Goal: Find specific page/section

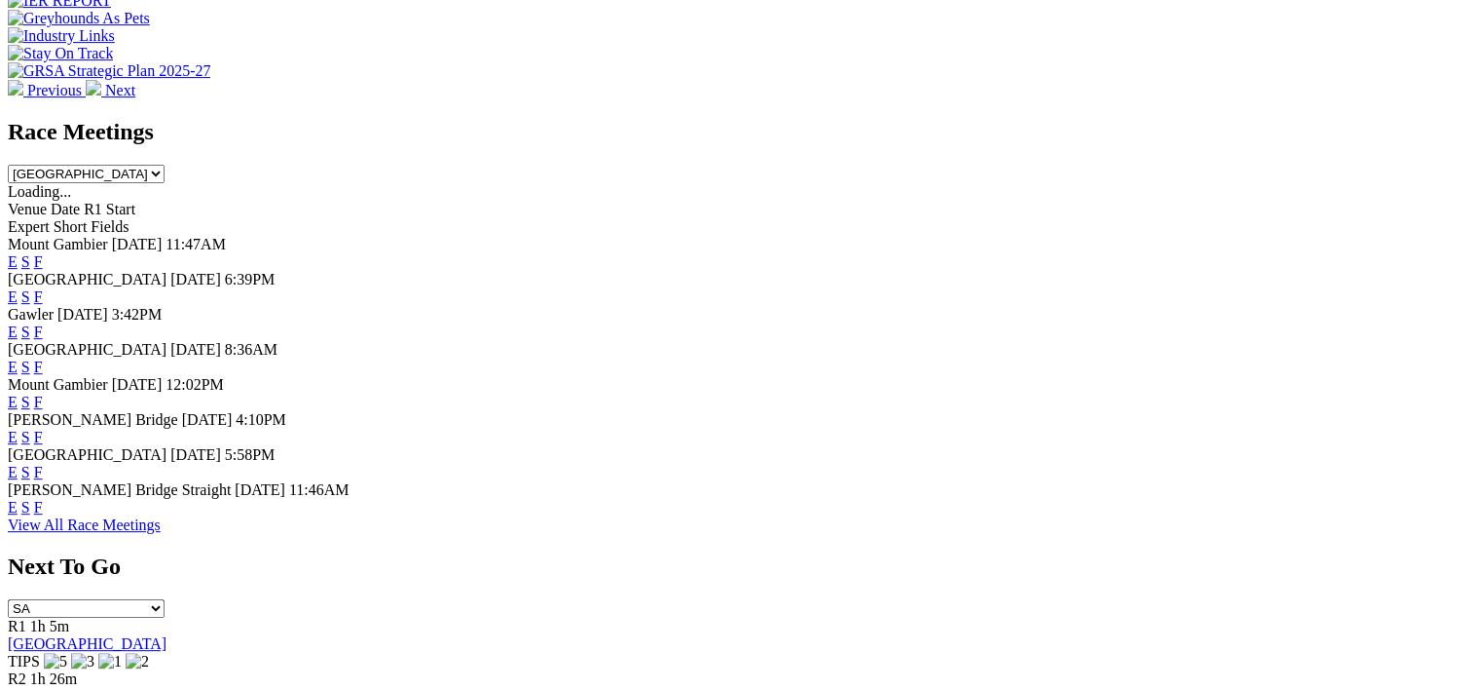
scroll to position [799, 0]
click at [1001, 479] on div "E S F" at bounding box center [737, 471] width 1458 height 18
click at [43, 478] on link "F" at bounding box center [38, 470] width 9 height 17
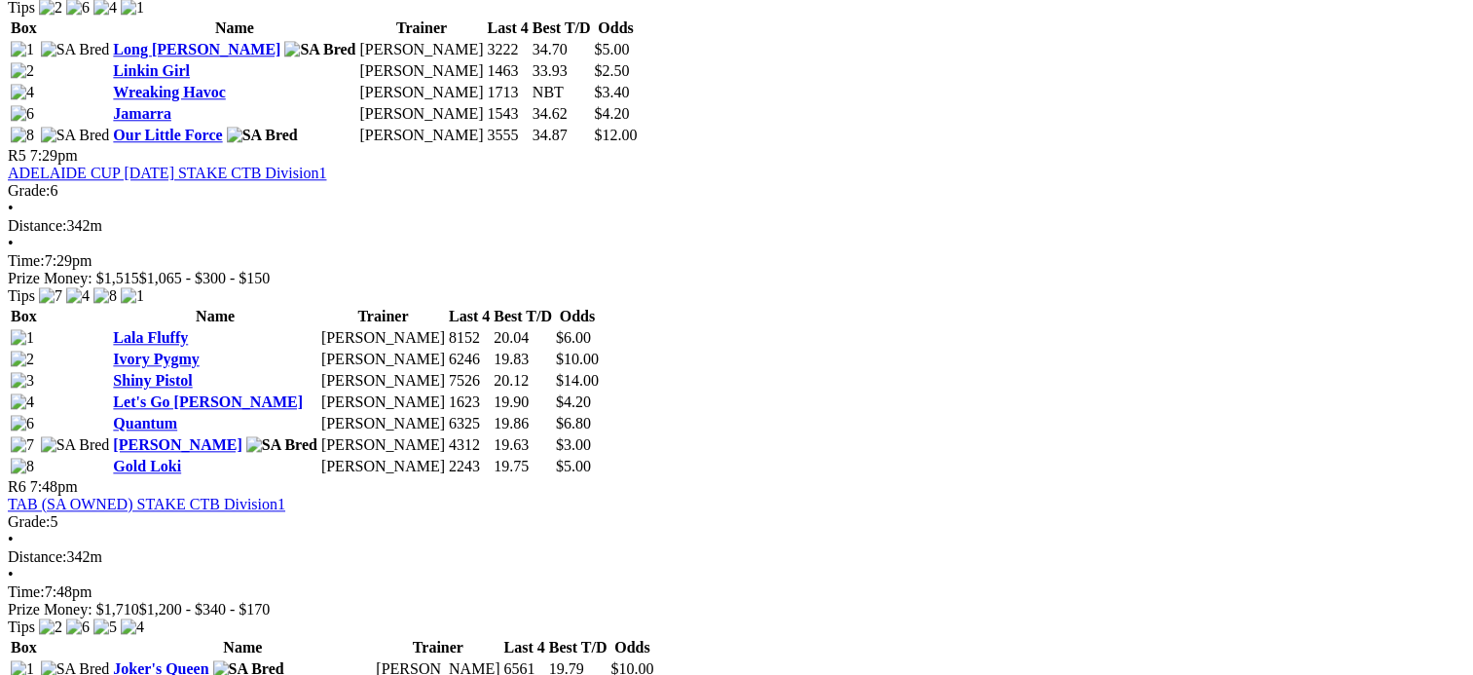
scroll to position [2048, 0]
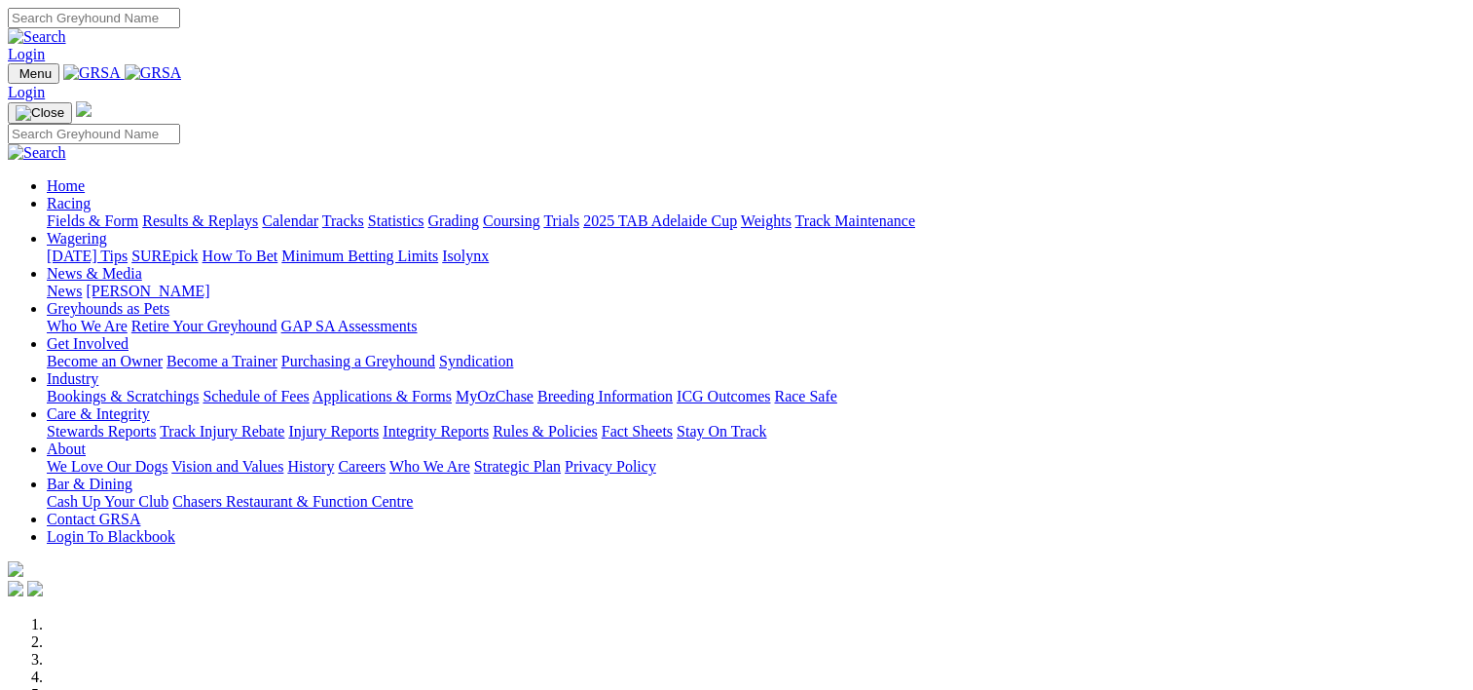
scroll to position [799, 0]
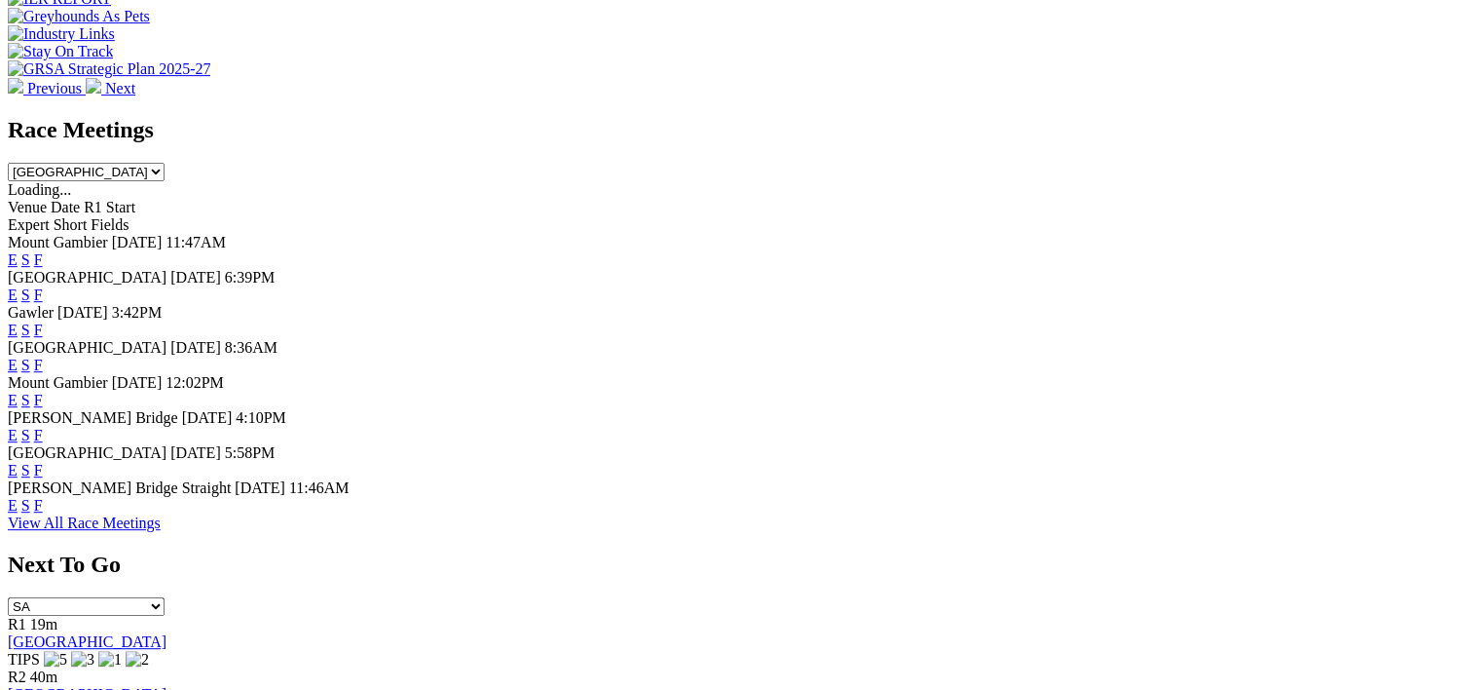
click at [43, 513] on link "F" at bounding box center [38, 505] width 9 height 17
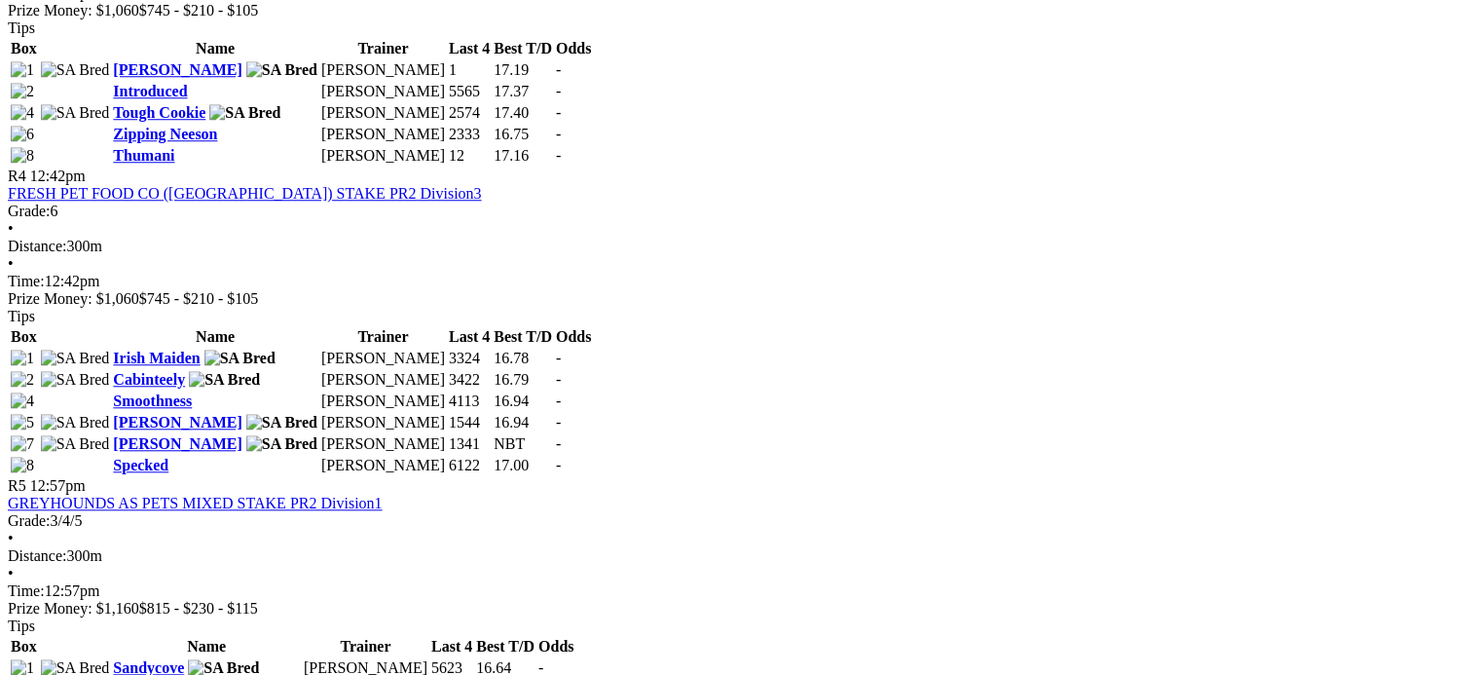
scroll to position [2227, 0]
